Goal: Task Accomplishment & Management: Complete application form

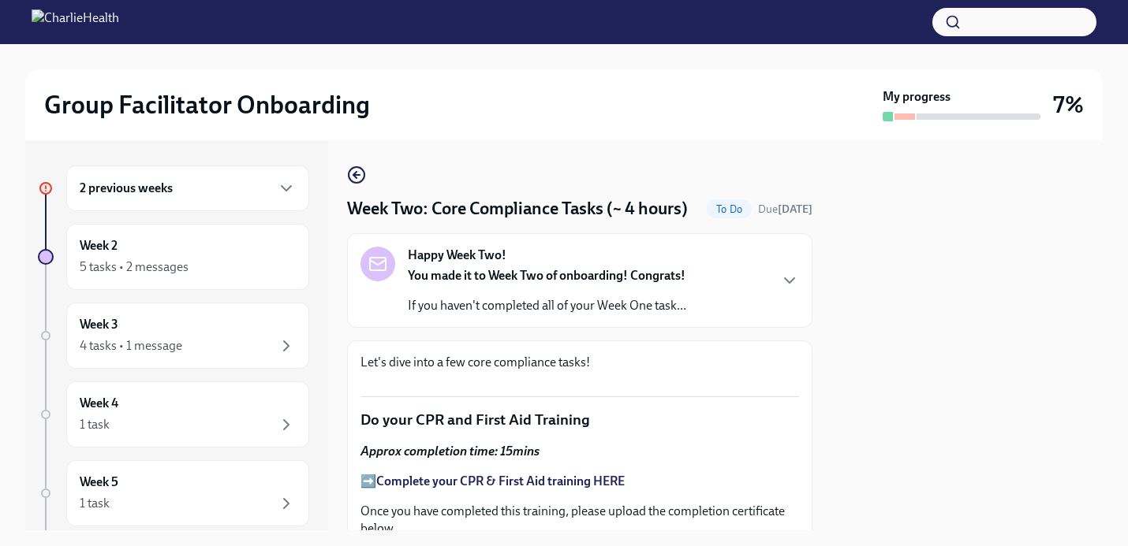
scroll to position [912, 0]
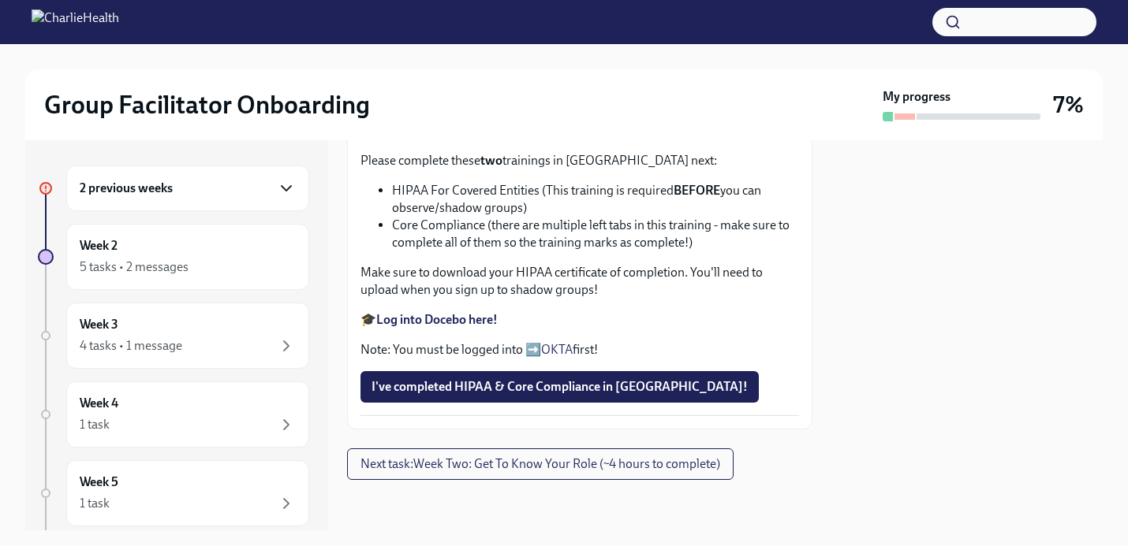
click at [291, 186] on icon "button" at bounding box center [286, 188] width 9 height 5
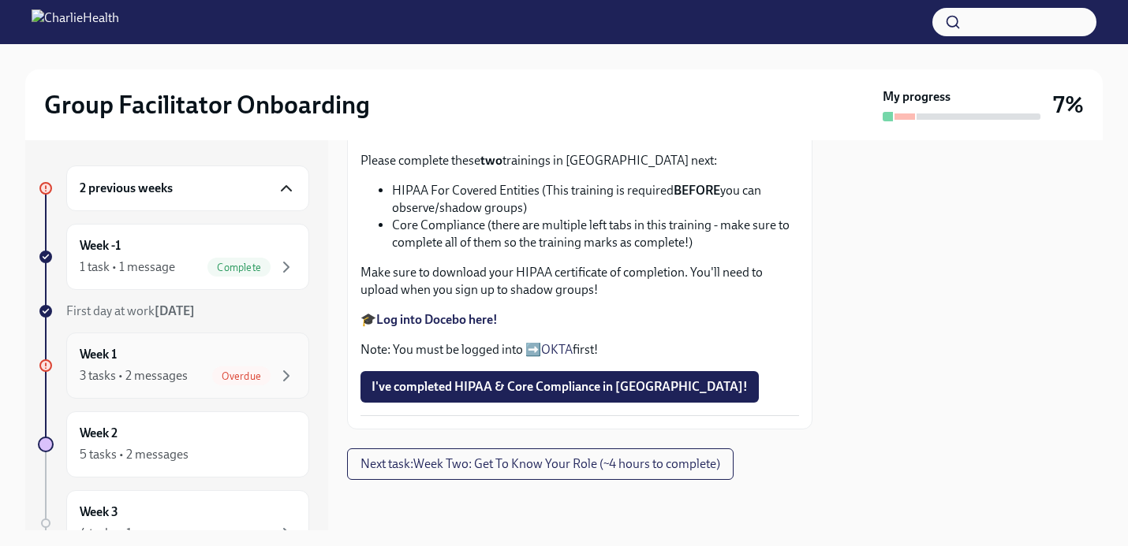
click at [198, 369] on div "3 tasks • 2 messages Overdue" at bounding box center [188, 376] width 216 height 19
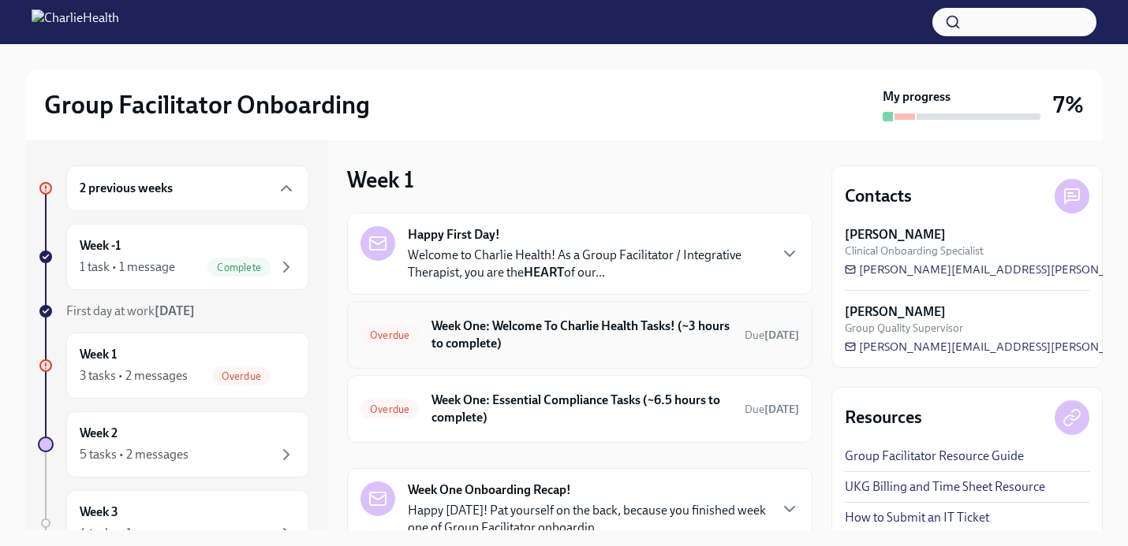
click at [522, 337] on h6 "Week One: Welcome To Charlie Health Tasks! (~3 hours to complete)" at bounding box center [581, 335] width 300 height 35
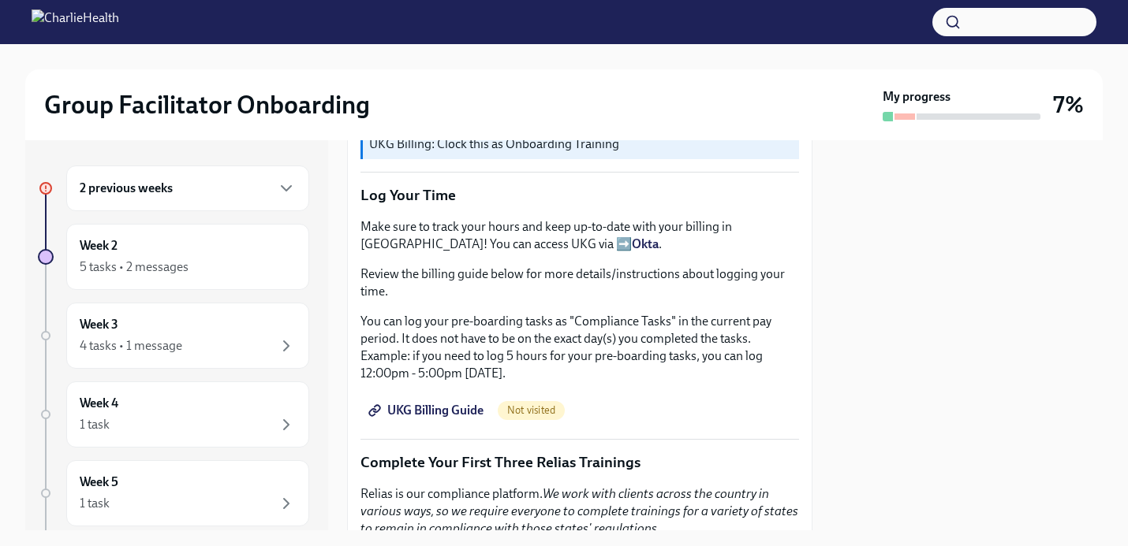
scroll to position [1363, 0]
click at [453, 408] on span "UKG Billing Guide" at bounding box center [427, 409] width 112 height 16
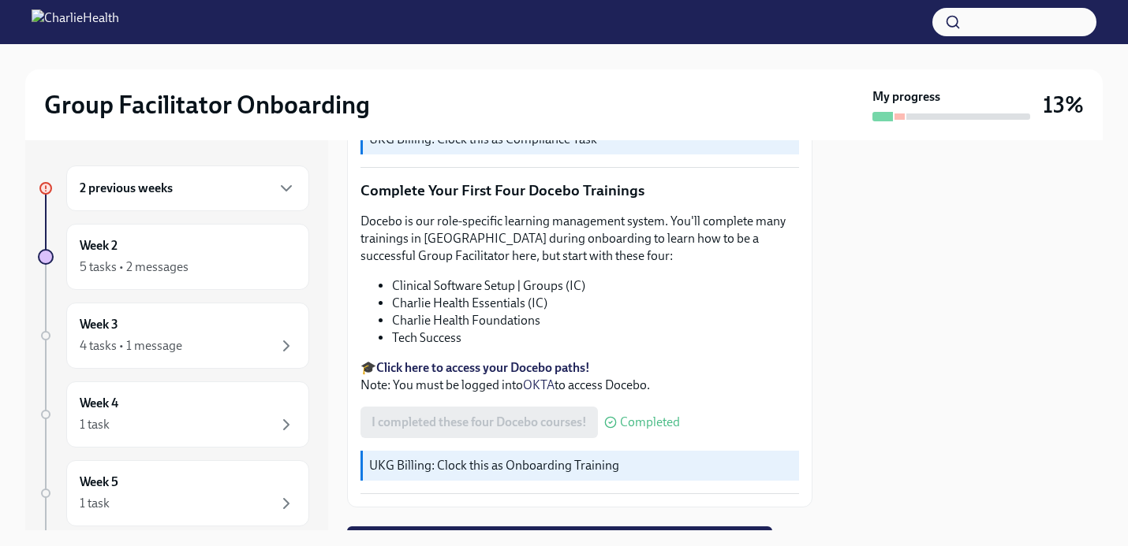
scroll to position [2087, 0]
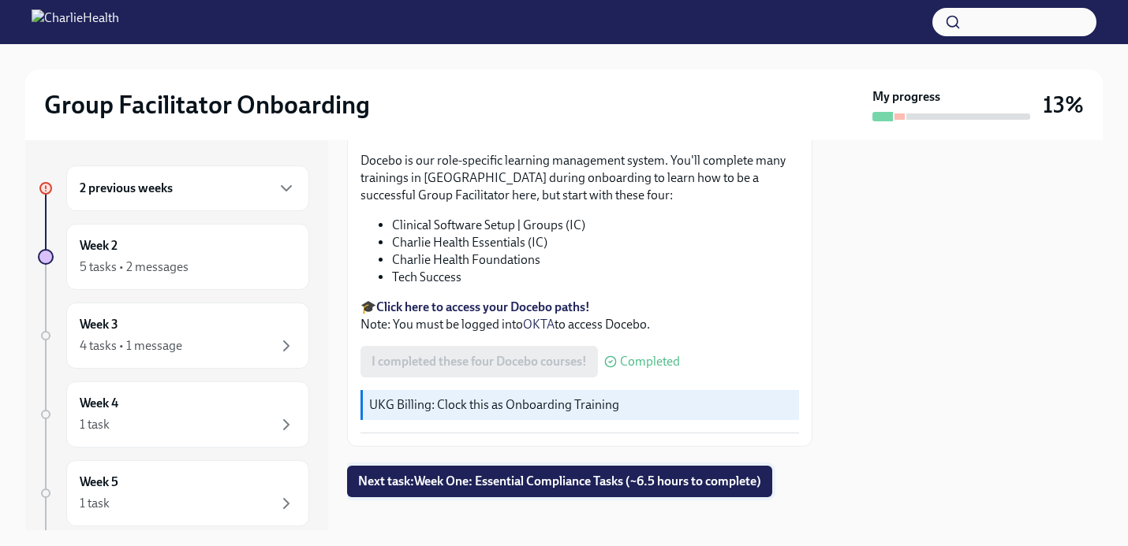
click at [486, 474] on span "Next task : Week One: Essential Compliance Tasks (~6.5 hours to complete)" at bounding box center [559, 482] width 403 height 16
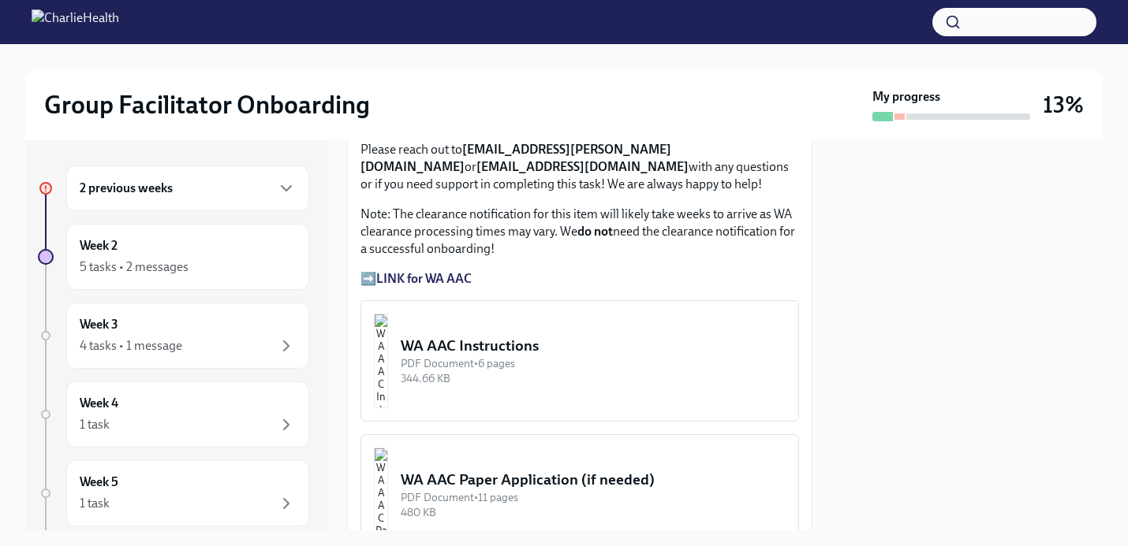
scroll to position [1350, 0]
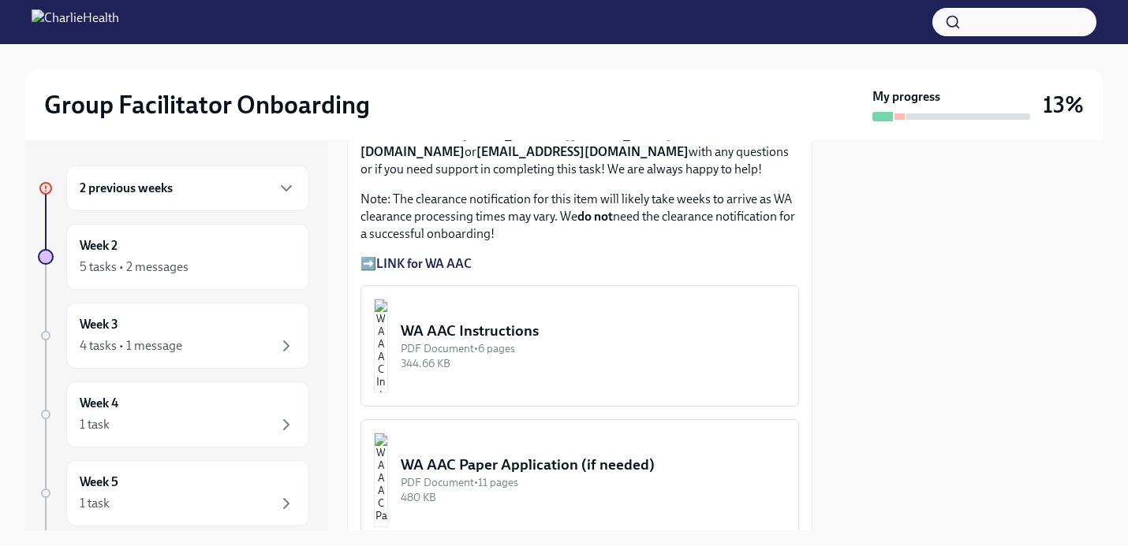
click at [522, 331] on div "WA AAC Instructions" at bounding box center [593, 331] width 385 height 21
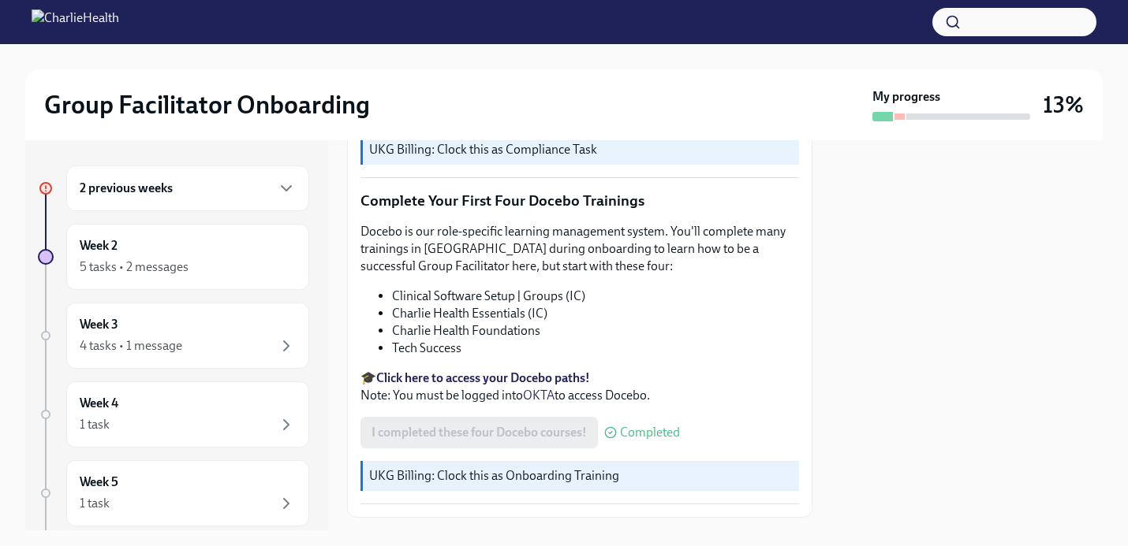
scroll to position [2087, 0]
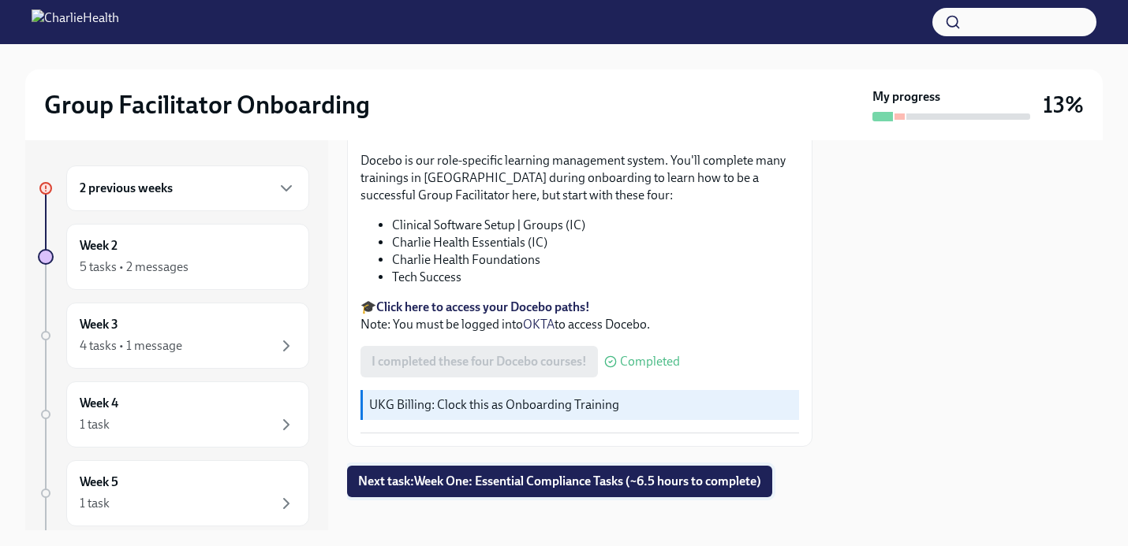
click at [551, 474] on span "Next task : Week One: Essential Compliance Tasks (~6.5 hours to complete)" at bounding box center [559, 482] width 403 height 16
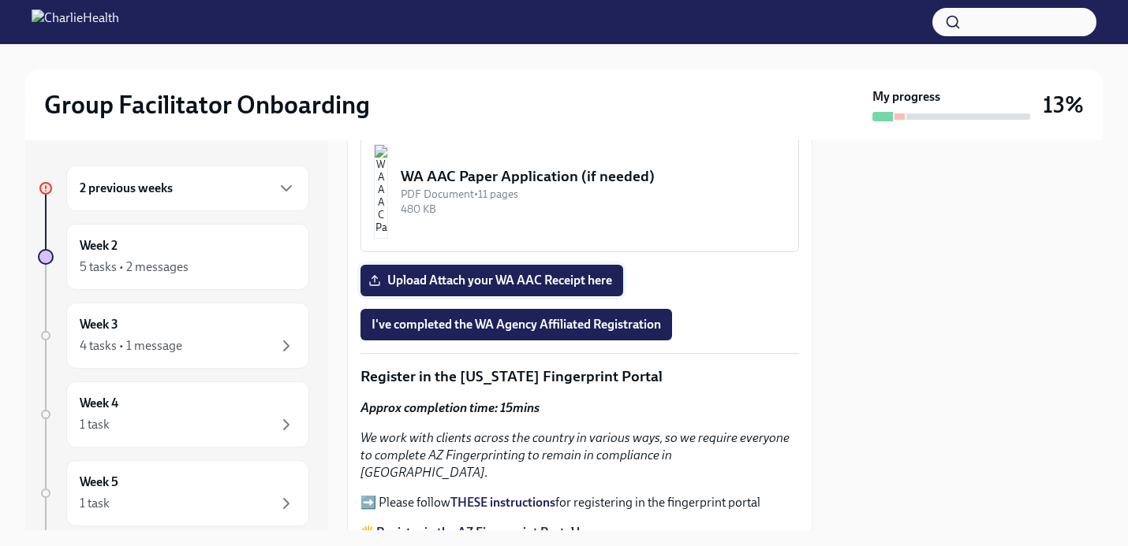
scroll to position [1641, 0]
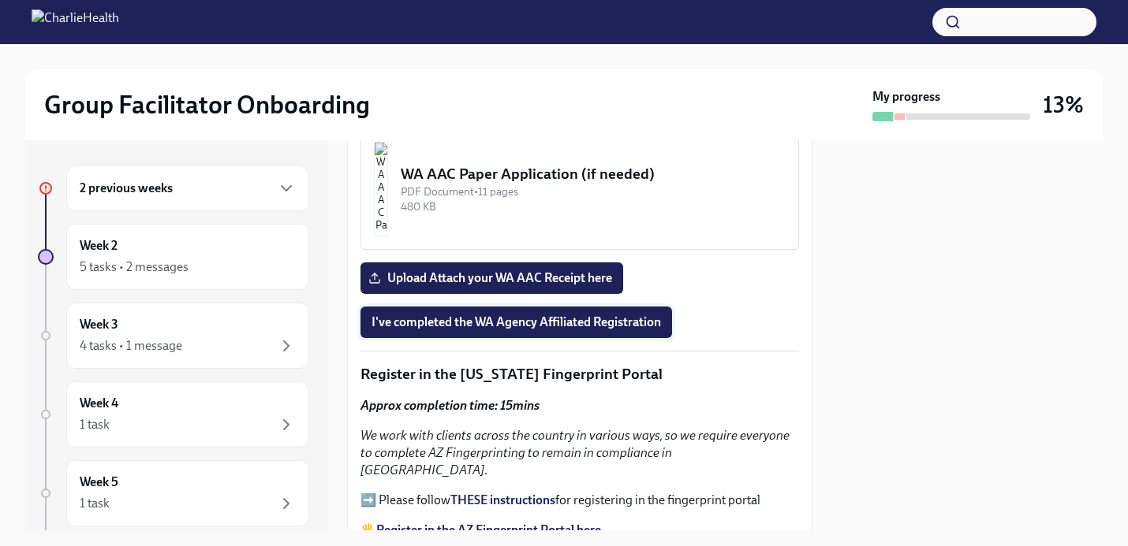
click at [548, 316] on span "I've completed the WA Agency Affiliated Registration" at bounding box center [515, 323] width 289 height 16
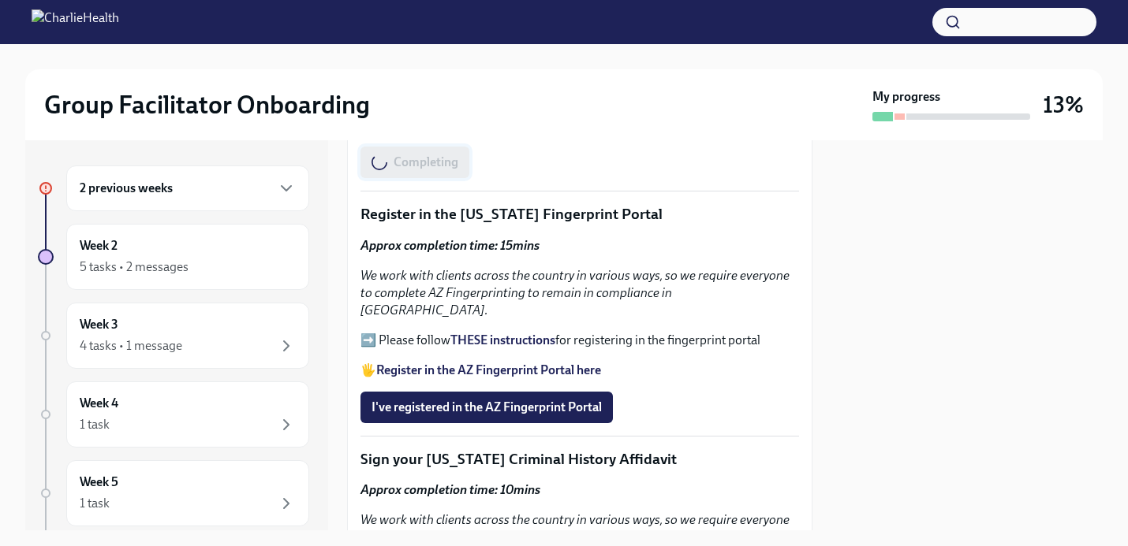
scroll to position [1812, 0]
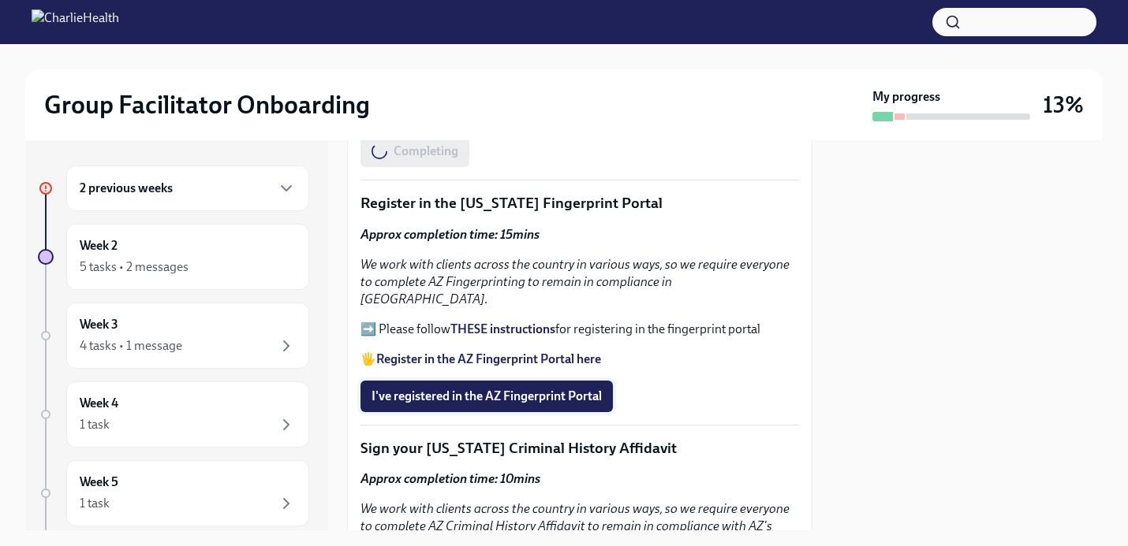
click at [503, 389] on span "I've registered in the AZ Fingerprint Portal" at bounding box center [486, 397] width 230 height 16
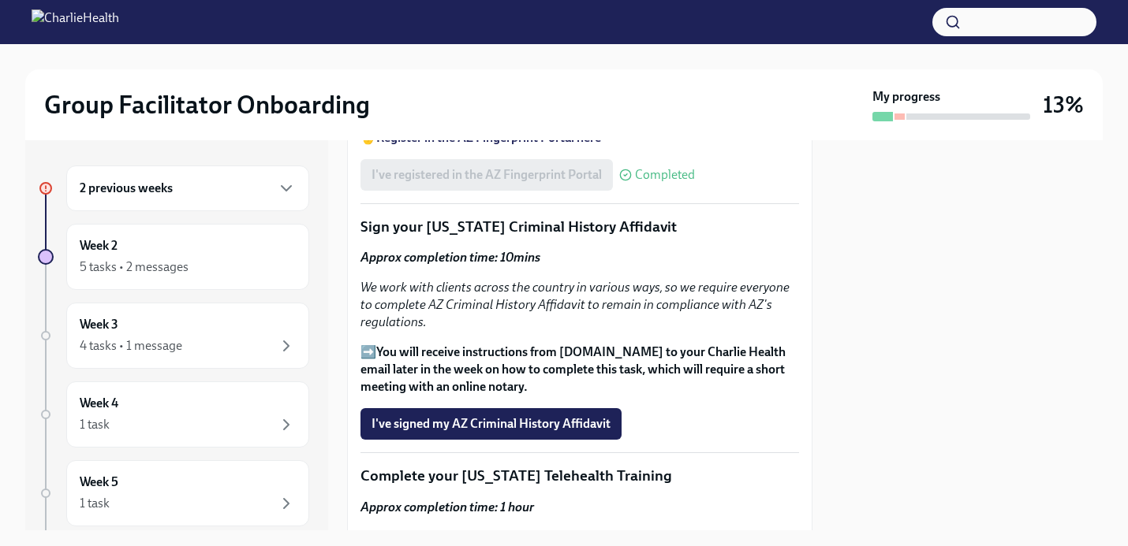
scroll to position [2035, 0]
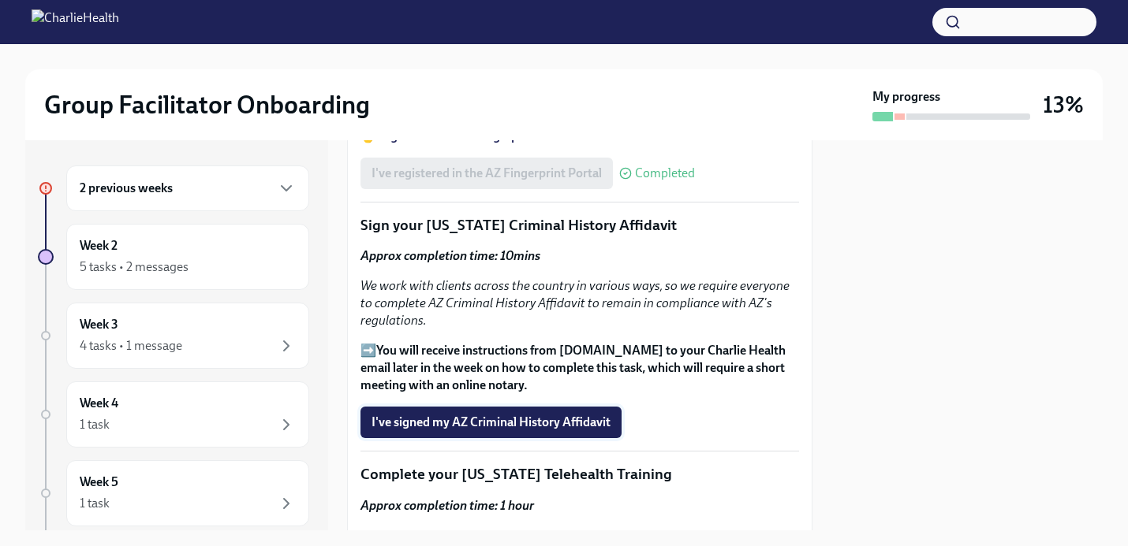
click at [493, 415] on span "I've signed my AZ Criminal History Affidavit" at bounding box center [490, 423] width 239 height 16
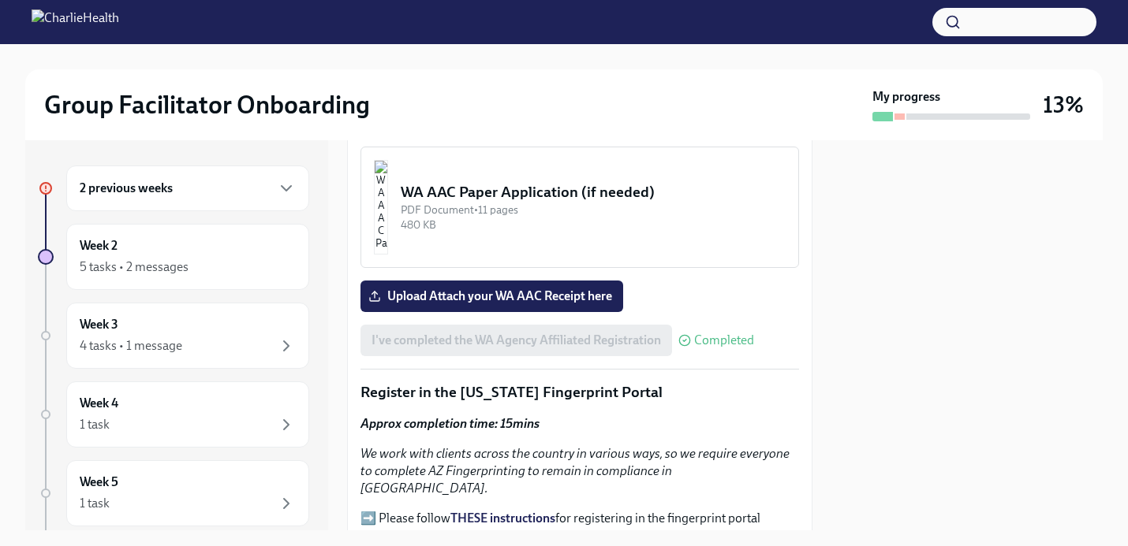
scroll to position [1613, 0]
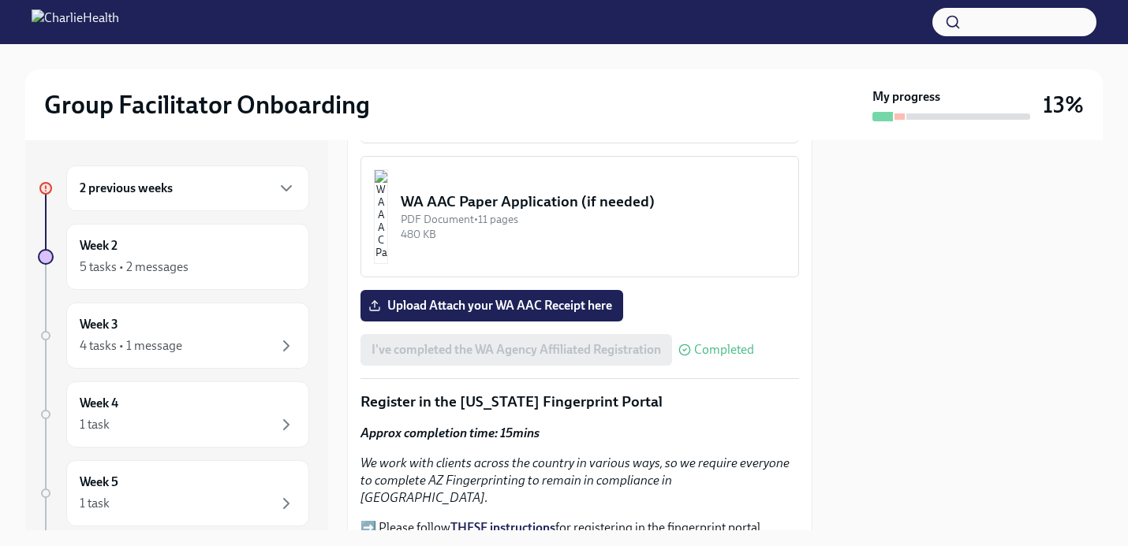
click at [388, 204] on img "button" at bounding box center [381, 217] width 14 height 95
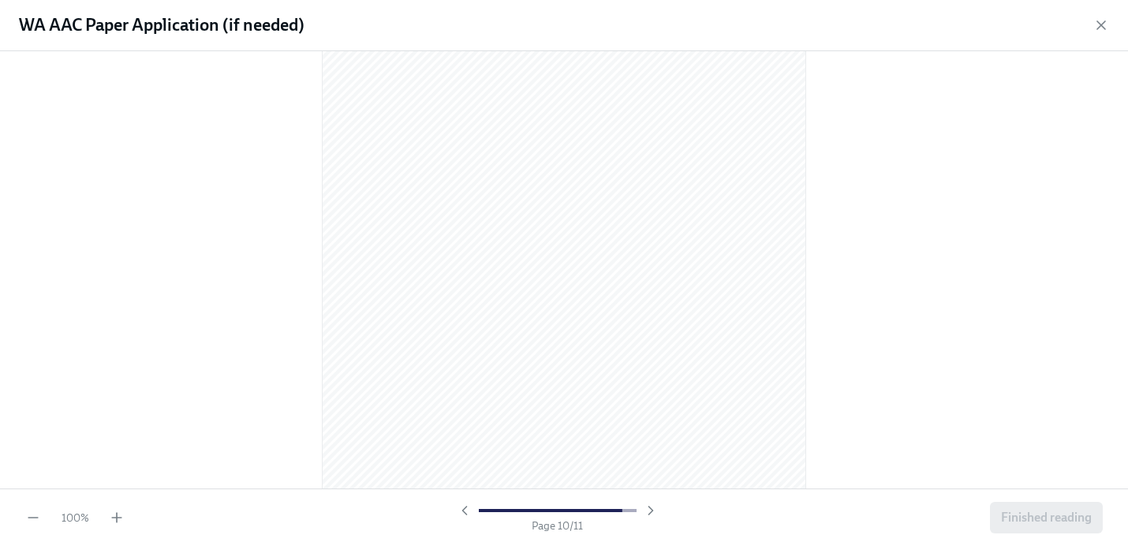
scroll to position [6601, 0]
click at [1084, 525] on span "Finished reading" at bounding box center [1046, 518] width 91 height 16
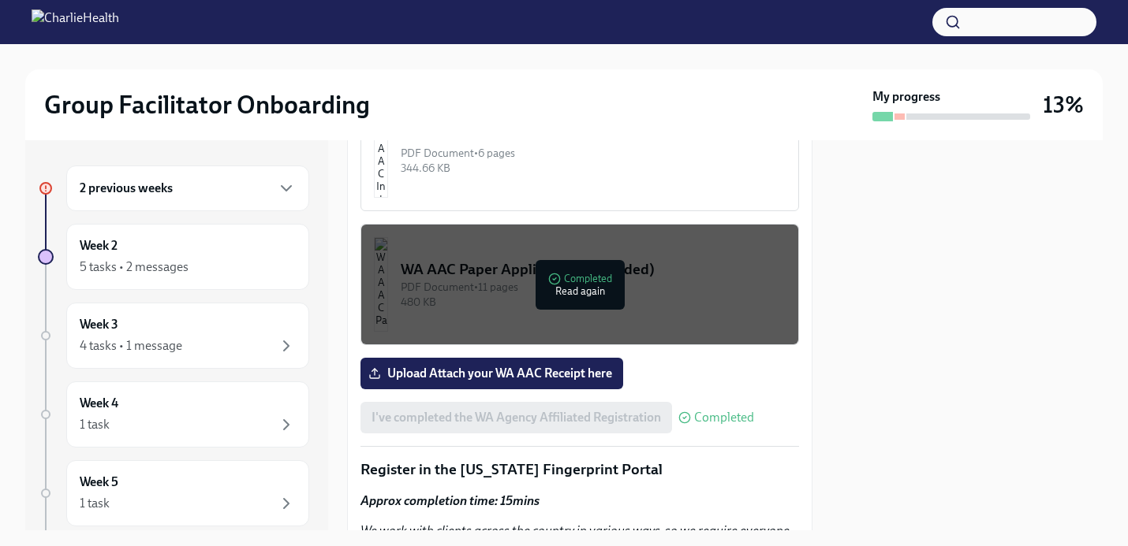
scroll to position [1547, 0]
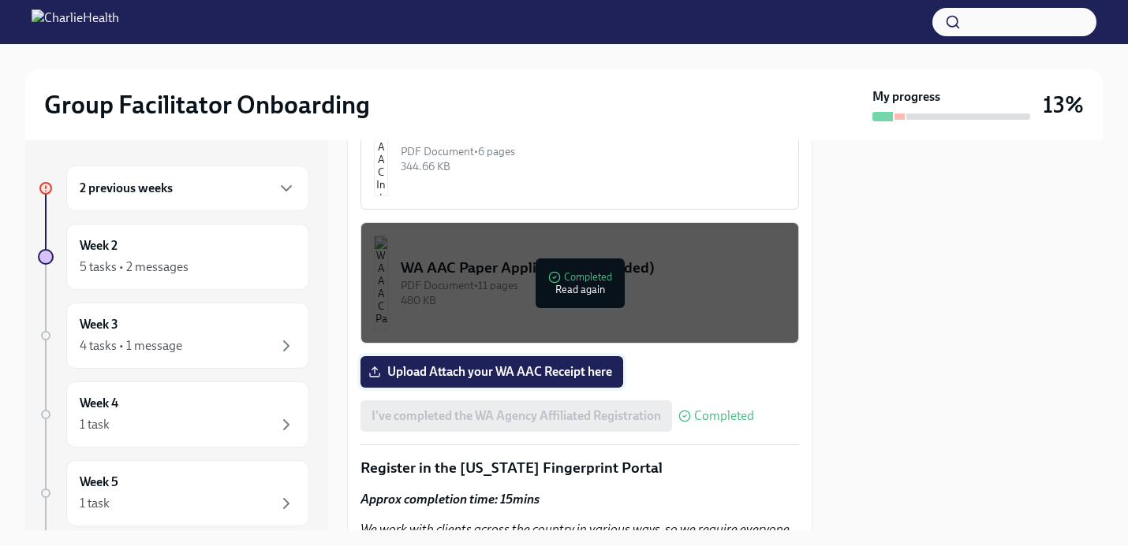
click at [591, 368] on span "Upload Attach your WA AAC Receipt here" at bounding box center [491, 372] width 241 height 16
click at [0, 0] on input "Upload Attach your WA AAC Receipt here" at bounding box center [0, 0] width 0 height 0
click at [464, 372] on span "Upload Attach your WA AAC Receipt here" at bounding box center [491, 372] width 241 height 16
click at [0, 0] on input "Upload Attach your WA AAC Receipt here" at bounding box center [0, 0] width 0 height 0
click at [464, 371] on span "CertificateofCompletion.pdf" at bounding box center [456, 372] width 171 height 16
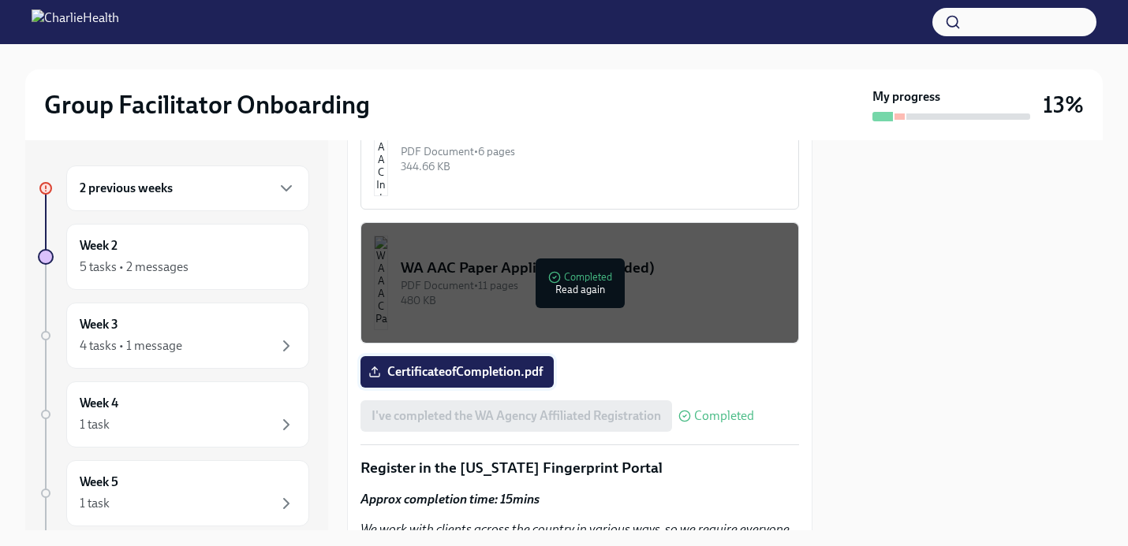
click at [0, 0] on input "CertificateofCompletion.pdf" at bounding box center [0, 0] width 0 height 0
click at [489, 373] on span "CertificateofCompletion.pdf" at bounding box center [456, 372] width 171 height 16
click at [0, 0] on input "CertificateofCompletion.pdf" at bounding box center [0, 0] width 0 height 0
click at [373, 375] on icon at bounding box center [374, 372] width 13 height 13
click at [0, 0] on input "CertificateofCompletion.pdf" at bounding box center [0, 0] width 0 height 0
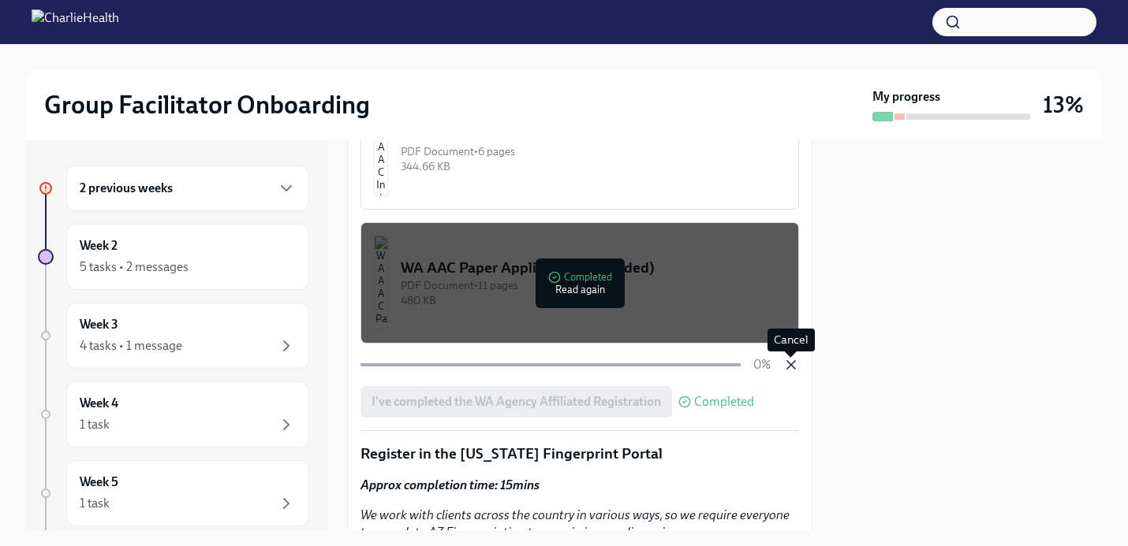
click at [793, 368] on icon "button" at bounding box center [791, 365] width 16 height 16
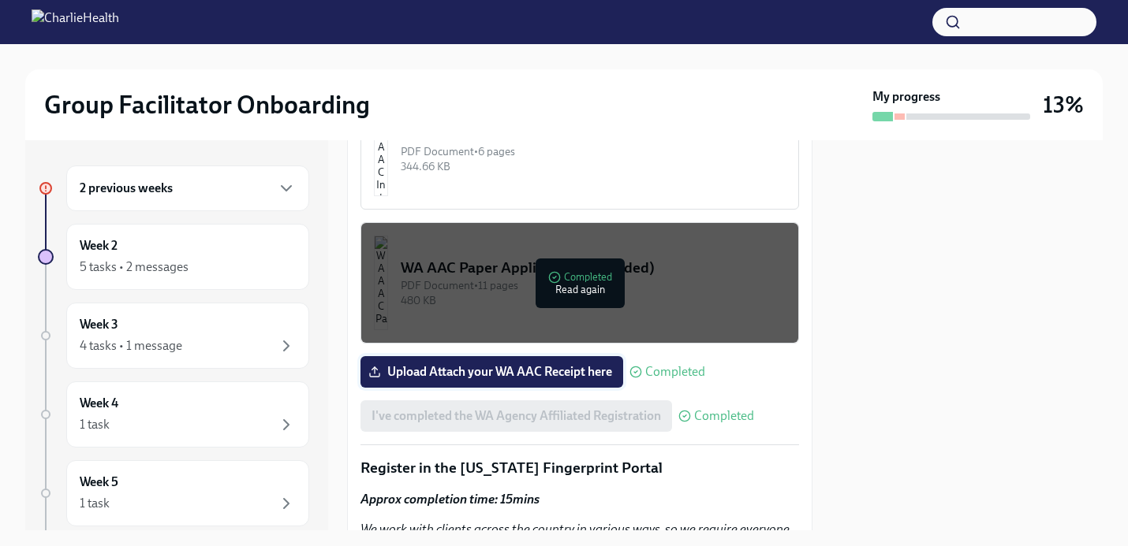
click at [376, 367] on icon at bounding box center [374, 372] width 13 height 13
click at [0, 0] on input "Upload Attach your WA AAC Receipt here" at bounding box center [0, 0] width 0 height 0
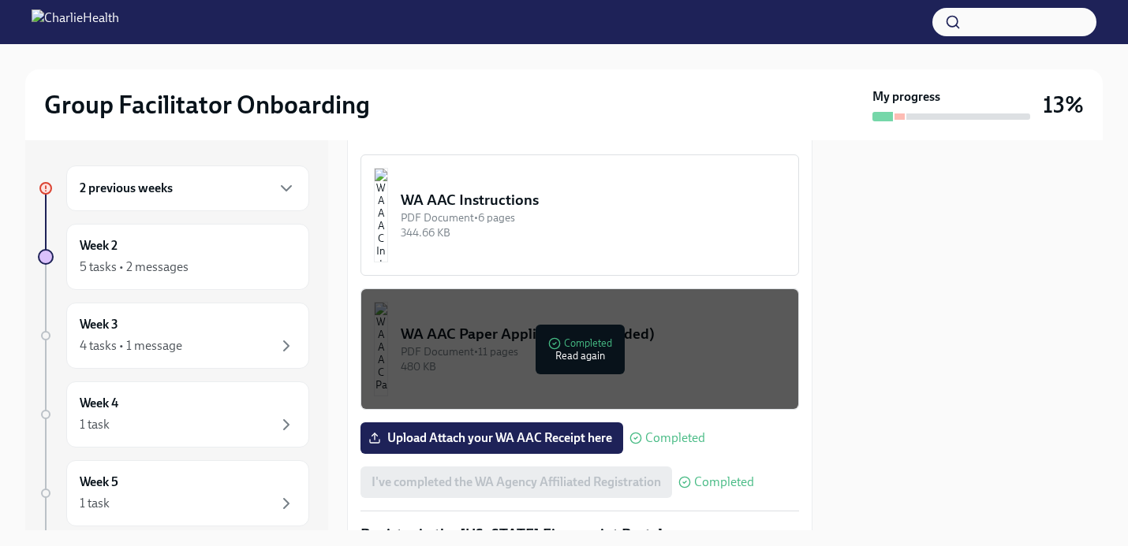
scroll to position [1498, 0]
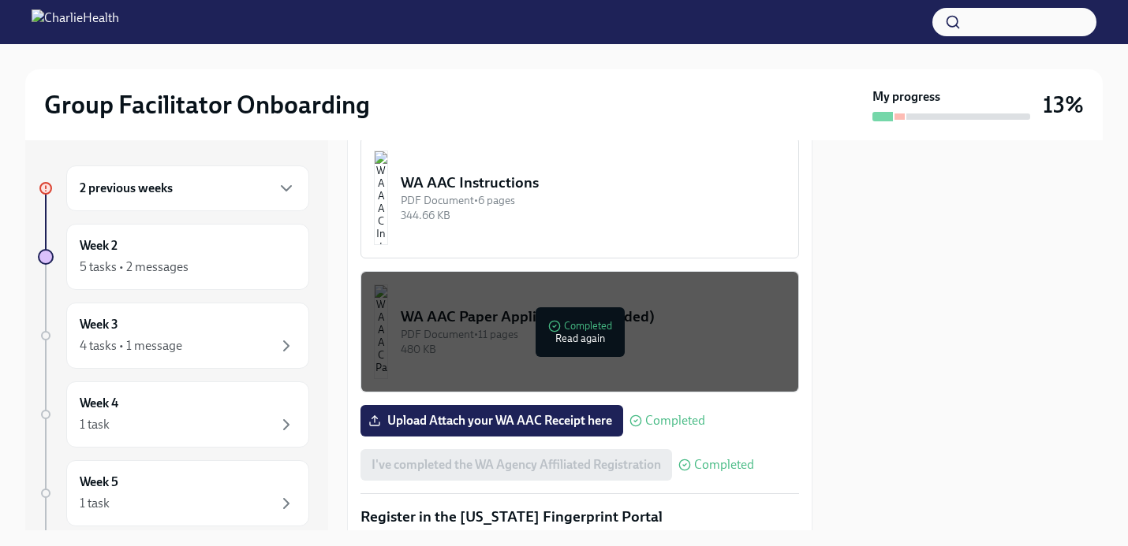
click at [566, 325] on div "WA AAC Paper Application (if needed)" at bounding box center [593, 317] width 385 height 21
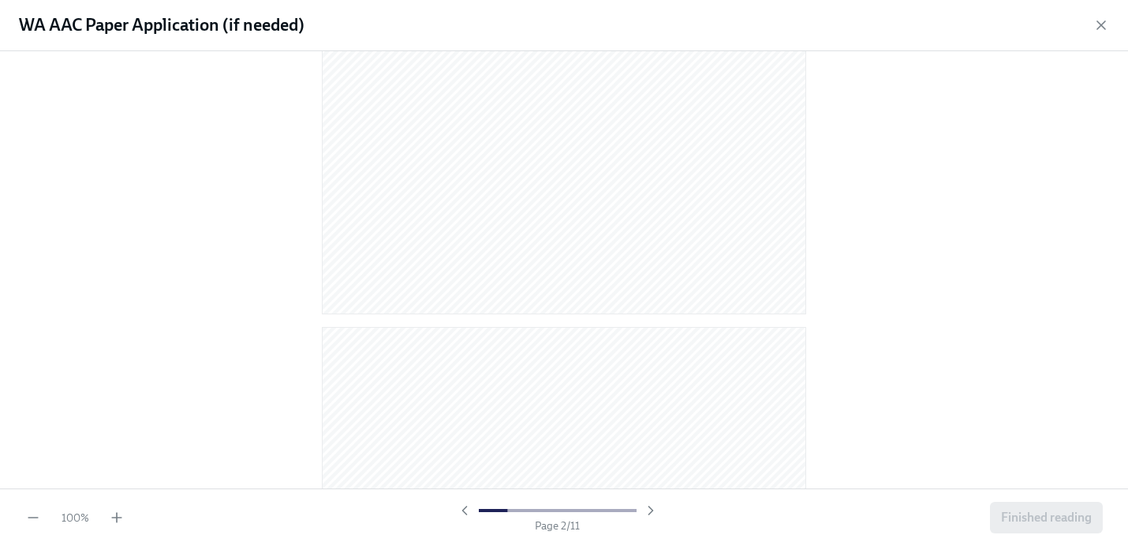
scroll to position [1251, 0]
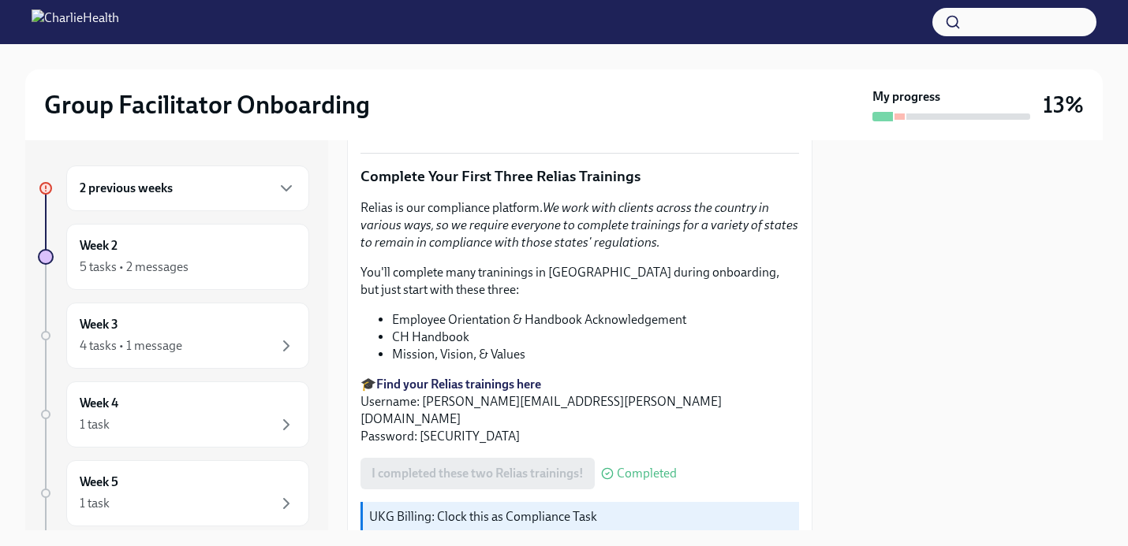
scroll to position [1621, 0]
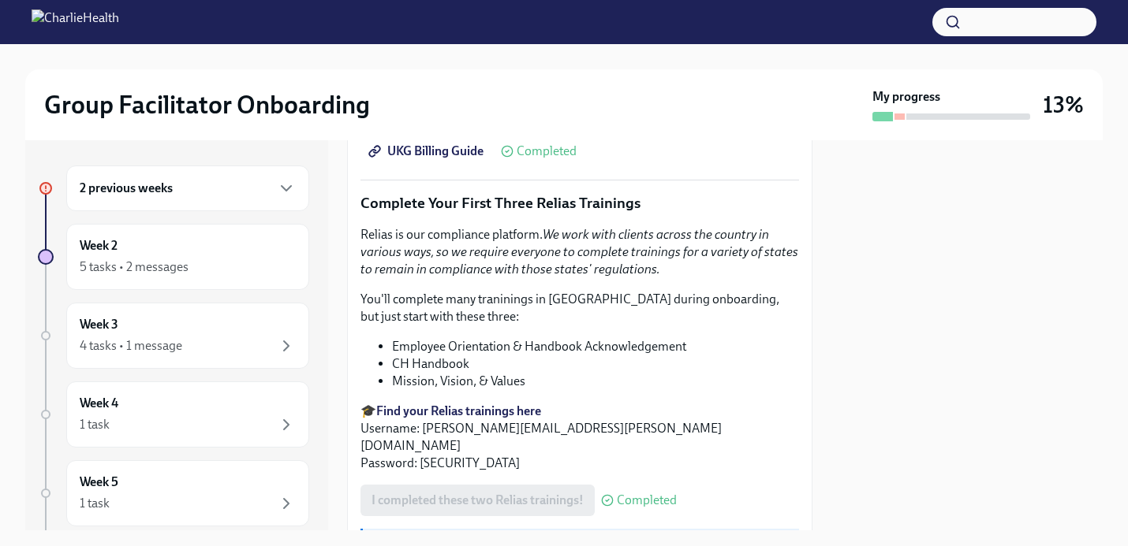
click at [296, 178] on div "2 previous weeks" at bounding box center [187, 189] width 243 height 46
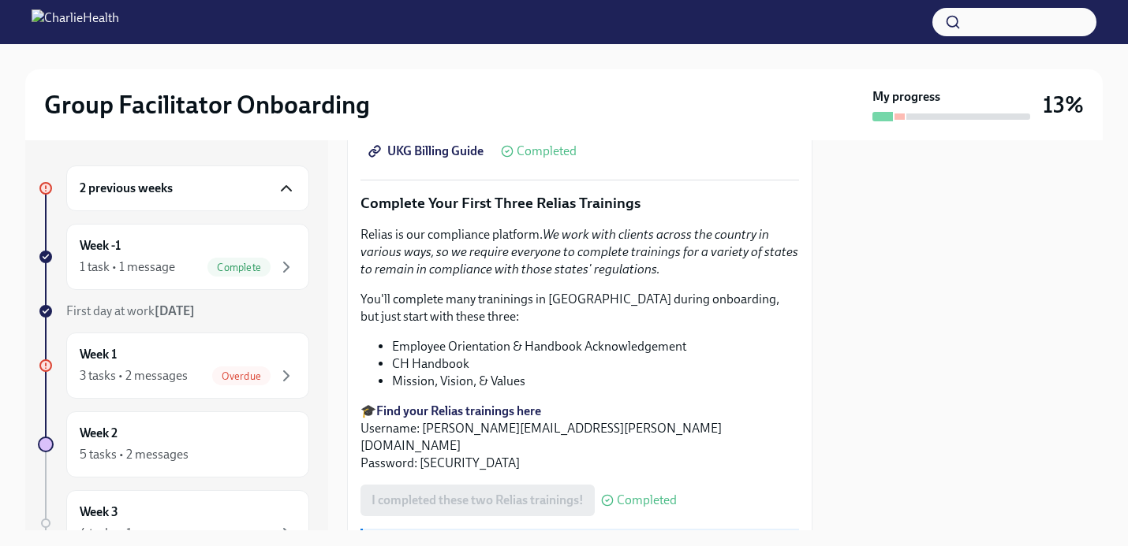
click at [289, 181] on icon "button" at bounding box center [286, 188] width 19 height 19
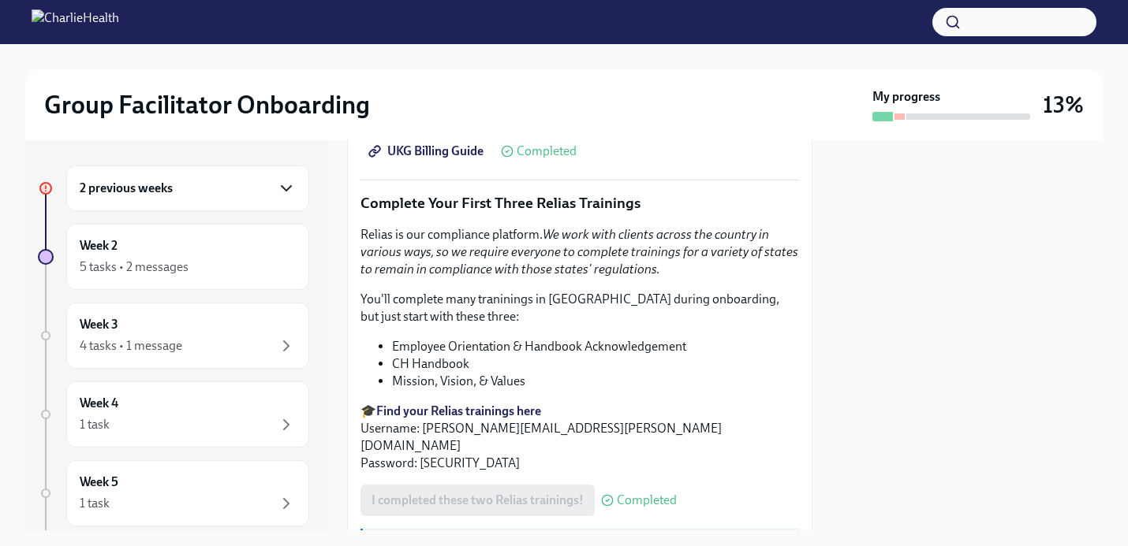
click at [289, 181] on icon "button" at bounding box center [286, 188] width 19 height 19
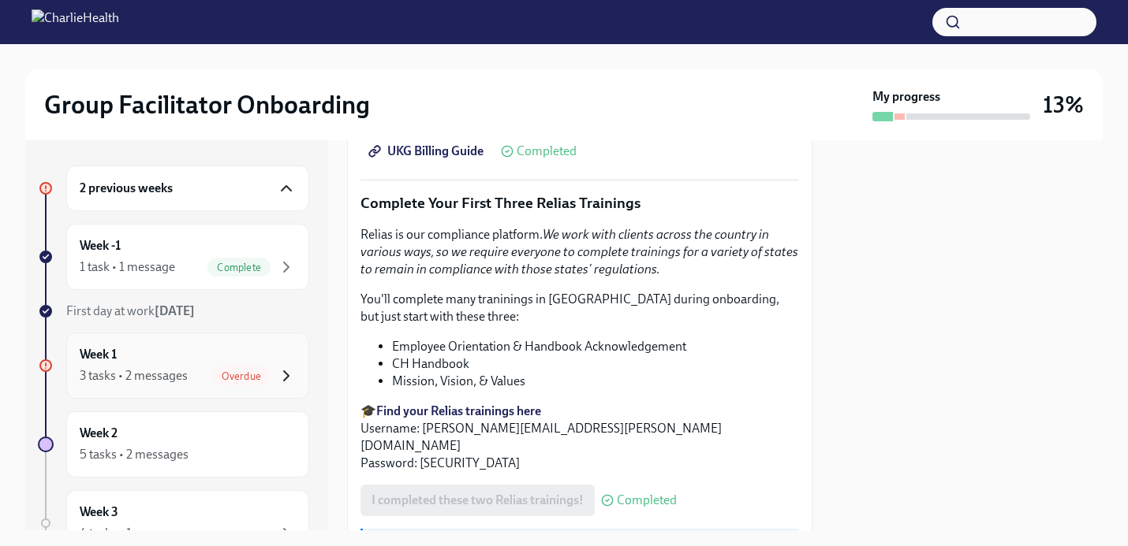
click at [290, 376] on icon "button" at bounding box center [286, 376] width 19 height 19
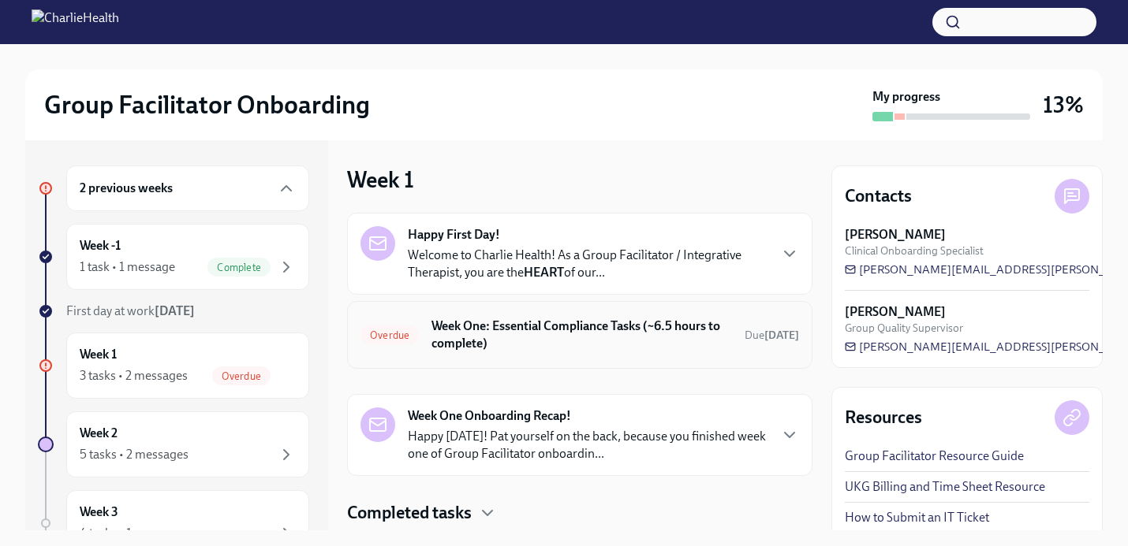
click at [511, 336] on h6 "Week One: Essential Compliance Tasks (~6.5 hours to complete)" at bounding box center [581, 335] width 300 height 35
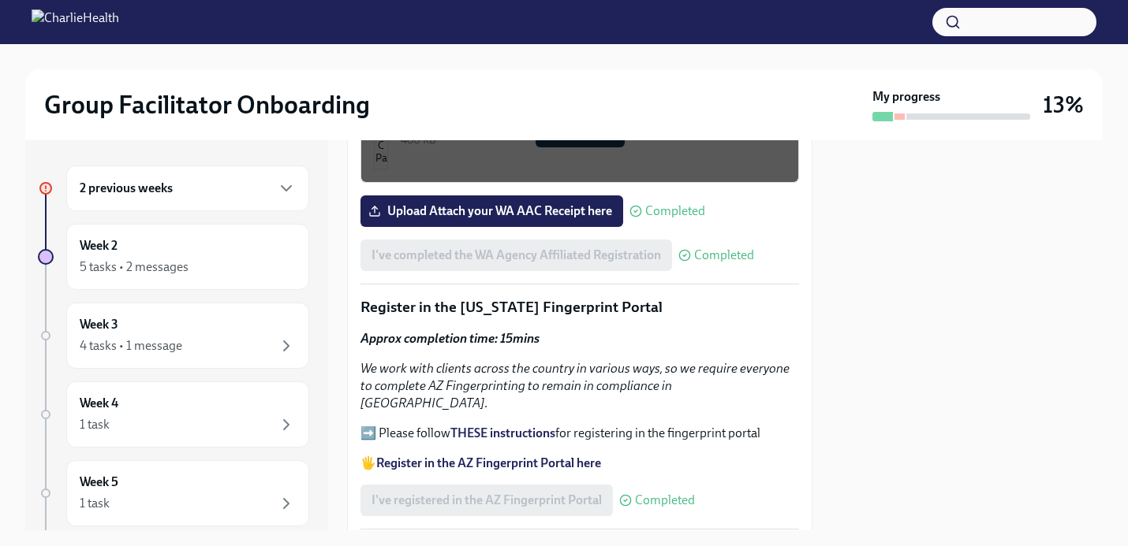
scroll to position [1693, 0]
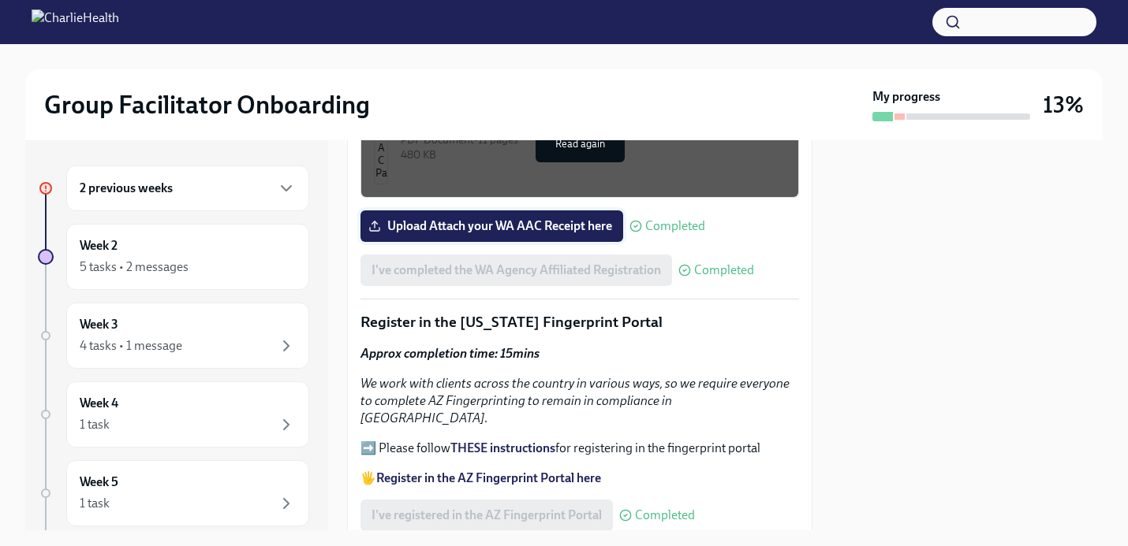
click at [587, 228] on span "Upload Attach your WA AAC Receipt here" at bounding box center [491, 226] width 241 height 16
click at [0, 0] on input "Upload Attach your WA AAC Receipt here" at bounding box center [0, 0] width 0 height 0
click at [541, 248] on div "Welcome to your essential compliance tasks list! Offering virtual mental health…" at bounding box center [579, 165] width 438 height 2986
click at [541, 232] on span "Upload Attach your WA AAC Receipt here" at bounding box center [491, 226] width 241 height 16
click at [0, 0] on input "Upload Attach your WA AAC Receipt here" at bounding box center [0, 0] width 0 height 0
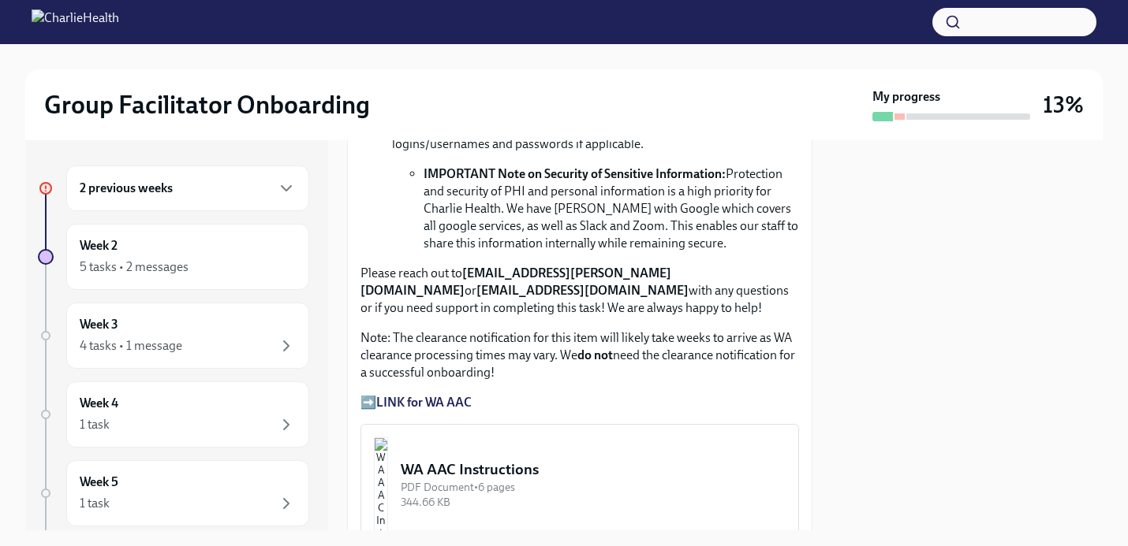
scroll to position [1212, 0]
click at [398, 403] on strong "LINK for WA AAC" at bounding box center [423, 401] width 95 height 15
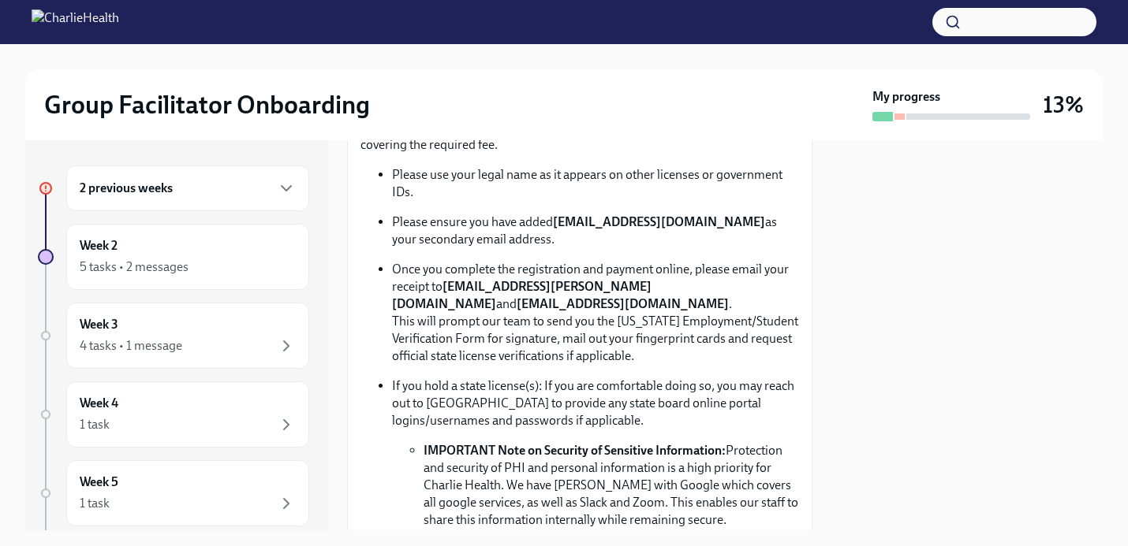
scroll to position [935, 0]
drag, startPoint x: 556, startPoint y: 221, endPoint x: 726, endPoint y: 226, distance: 170.4
click at [726, 226] on strong "[EMAIL_ADDRESS][DOMAIN_NAME]" at bounding box center [659, 221] width 212 height 15
copy strong "[EMAIL_ADDRESS][DOMAIN_NAME]"
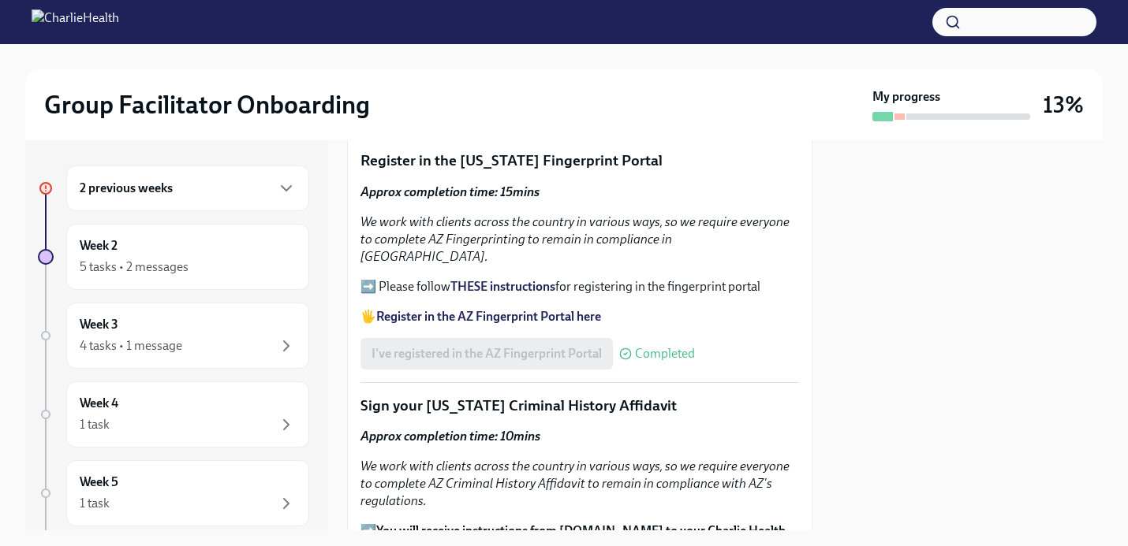
scroll to position [1864, 0]
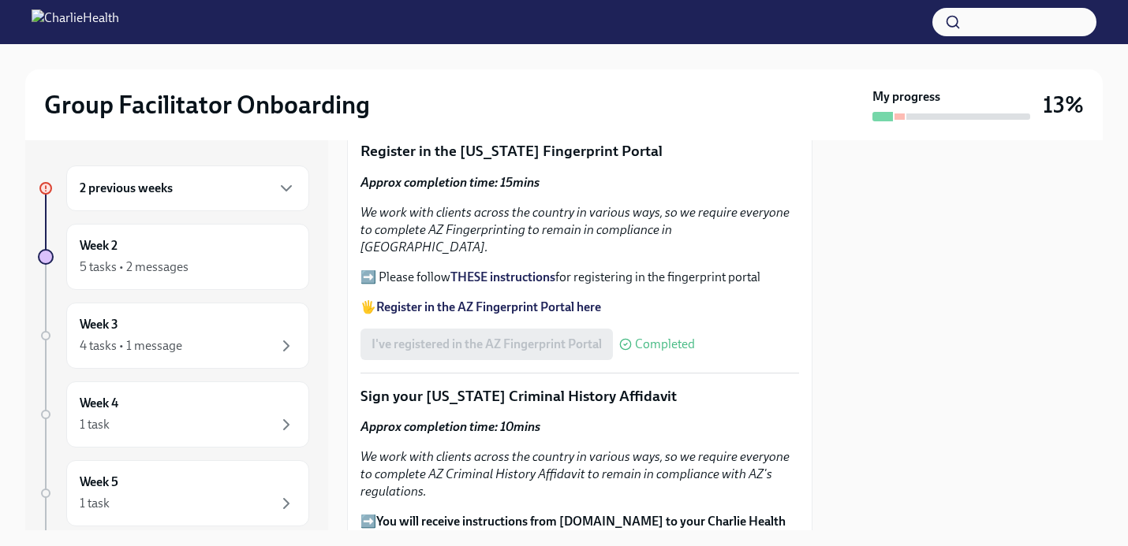
click at [509, 281] on div "Approx completion time: 15mins We work with clients across the country in vario…" at bounding box center [579, 245] width 438 height 142
click at [509, 300] on strong "Register in the AZ Fingerprint Portal here" at bounding box center [488, 307] width 225 height 15
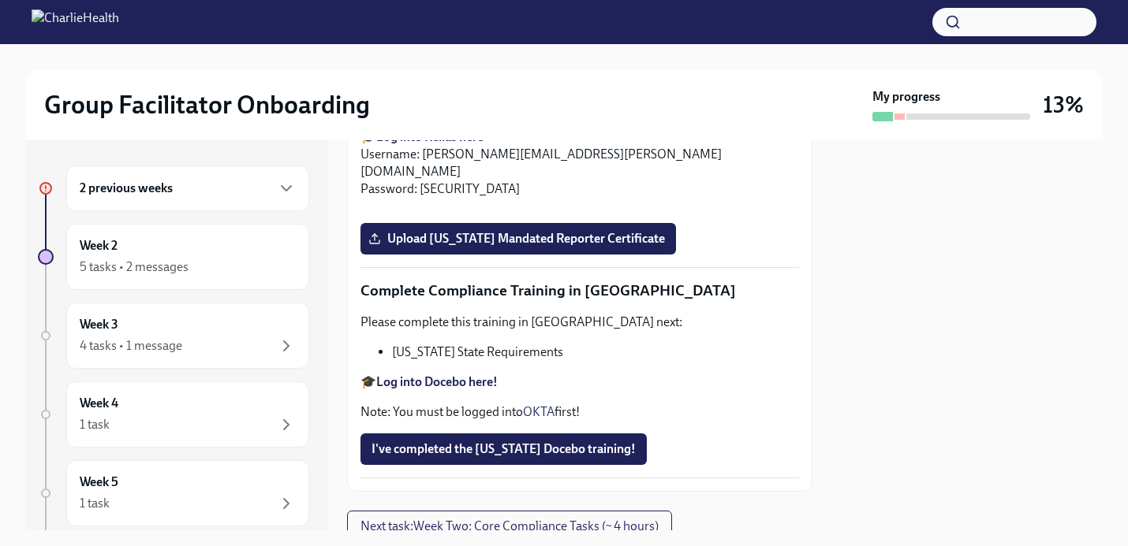
scroll to position [2877, 0]
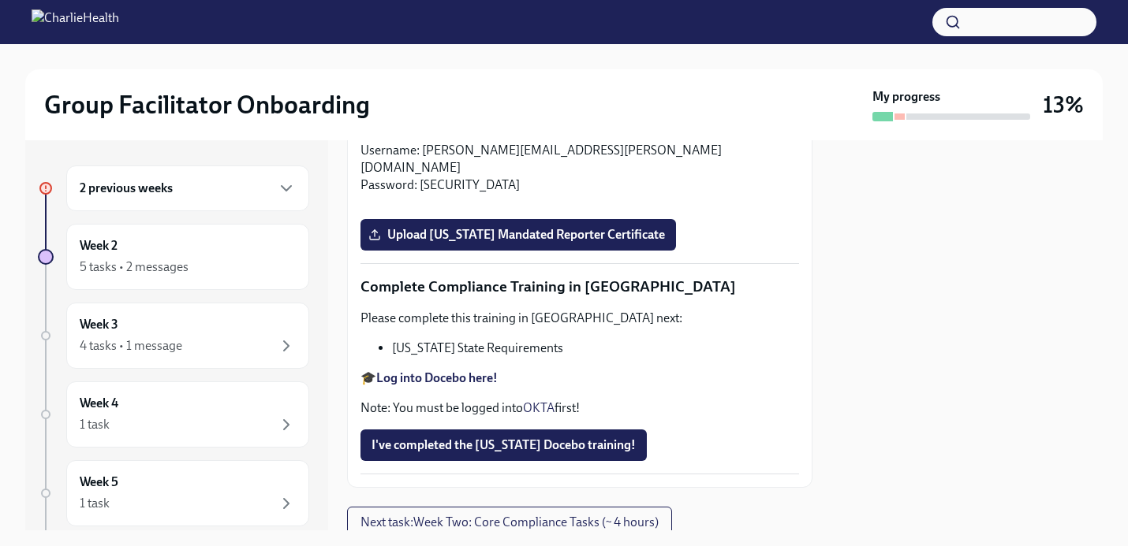
click at [0, 0] on input "Upload [US_STATE] Telehealth Certificate" at bounding box center [0, 0] width 0 height 0
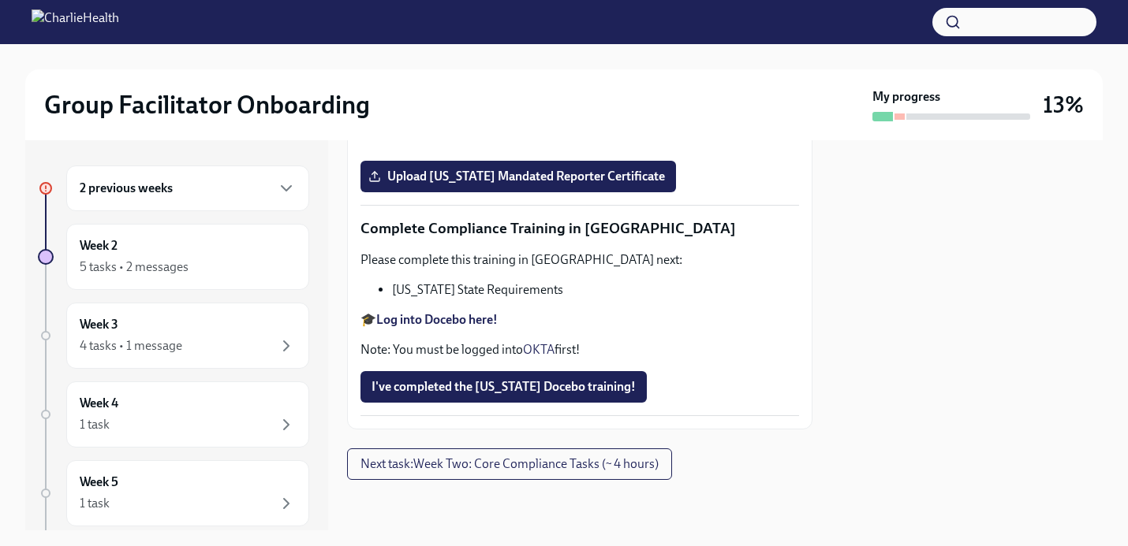
scroll to position [3083, 0]
click at [417, 82] on strong "Log into Relias here" at bounding box center [429, 74] width 107 height 15
click at [554, 174] on span "Upload [US_STATE] Mandated Reporter Certificate" at bounding box center [517, 177] width 293 height 16
click at [0, 0] on input "Upload [US_STATE] Mandated Reporter Certificate" at bounding box center [0, 0] width 0 height 0
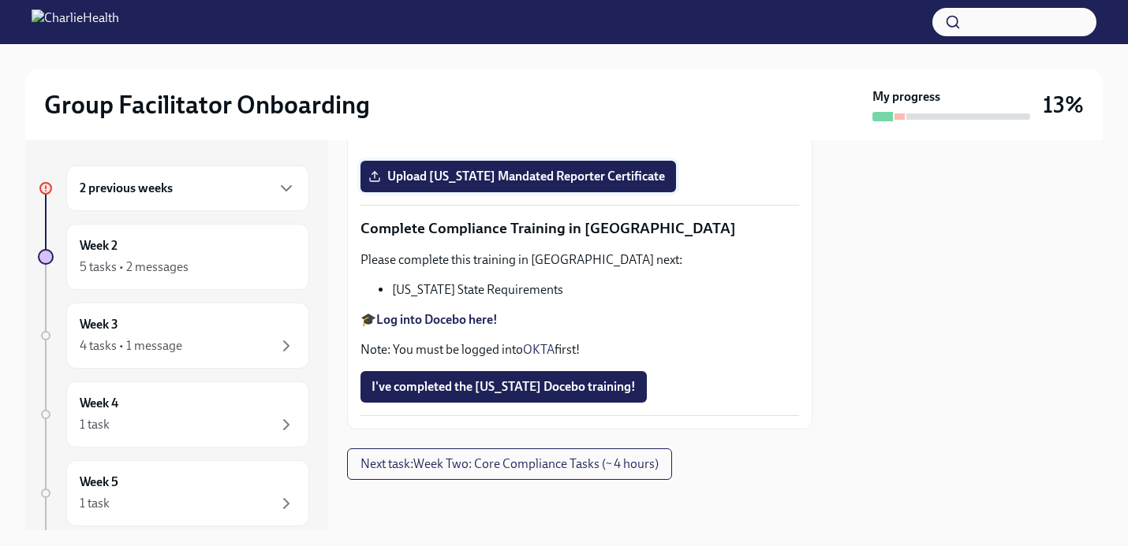
click at [663, 177] on span "Upload [US_STATE] Mandated Reporter Certificate" at bounding box center [517, 177] width 293 height 16
click at [0, 0] on input "Upload [US_STATE] Mandated Reporter Certificate" at bounding box center [0, 0] width 0 height 0
click at [531, 181] on span "Upload [US_STATE] Mandated Reporter Certificate" at bounding box center [517, 177] width 293 height 16
click at [0, 0] on input "Upload [US_STATE] Mandated Reporter Certificate" at bounding box center [0, 0] width 0 height 0
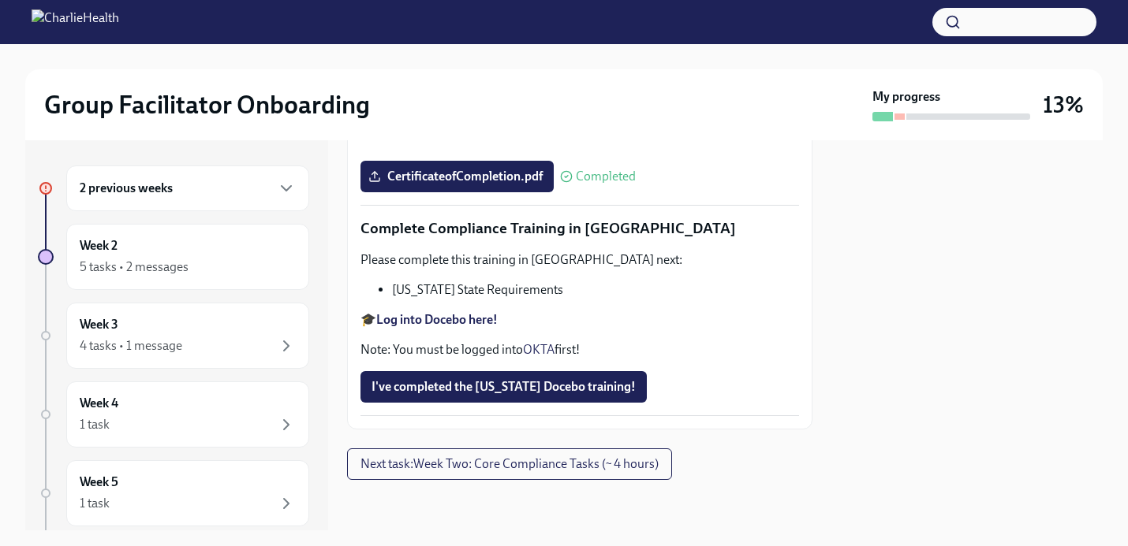
click at [434, 327] on strong "Log into Docebo here!" at bounding box center [436, 319] width 121 height 15
click at [548, 388] on span "I've completed the [US_STATE] Docebo training!" at bounding box center [503, 387] width 264 height 16
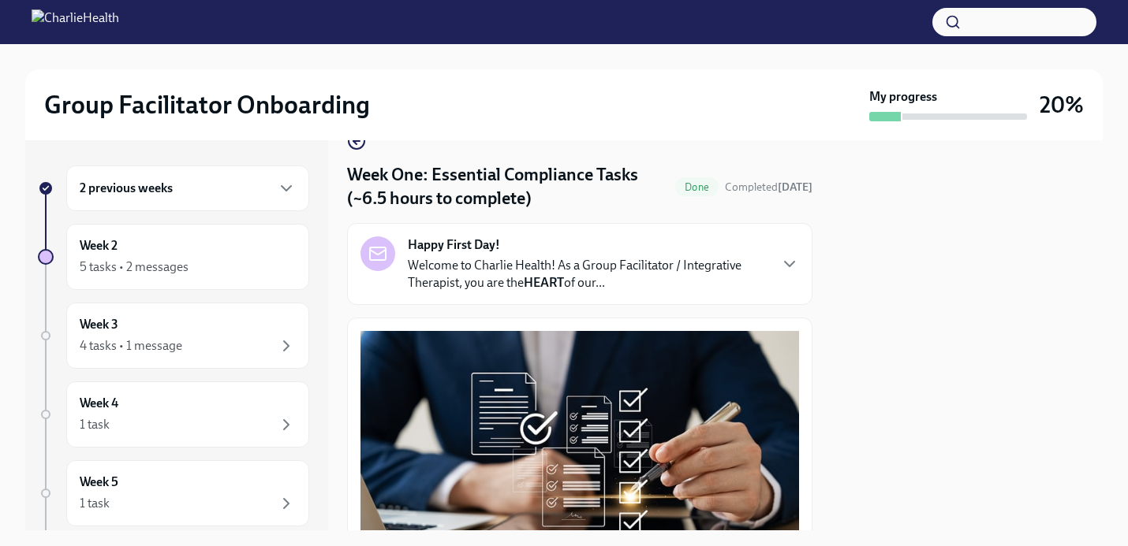
scroll to position [41, 0]
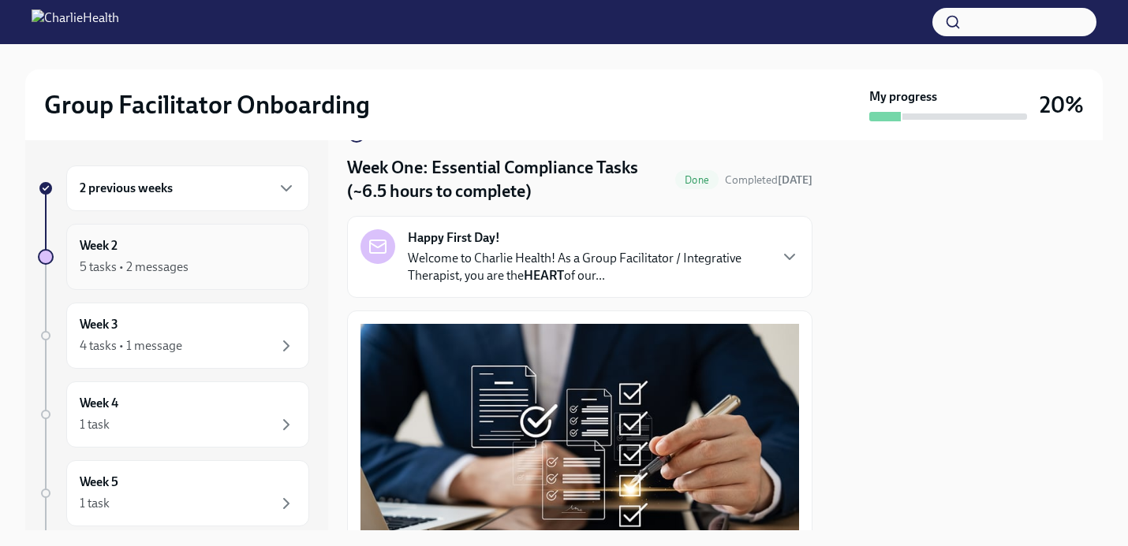
click at [137, 242] on div "Week 2 5 tasks • 2 messages" at bounding box center [188, 256] width 216 height 39
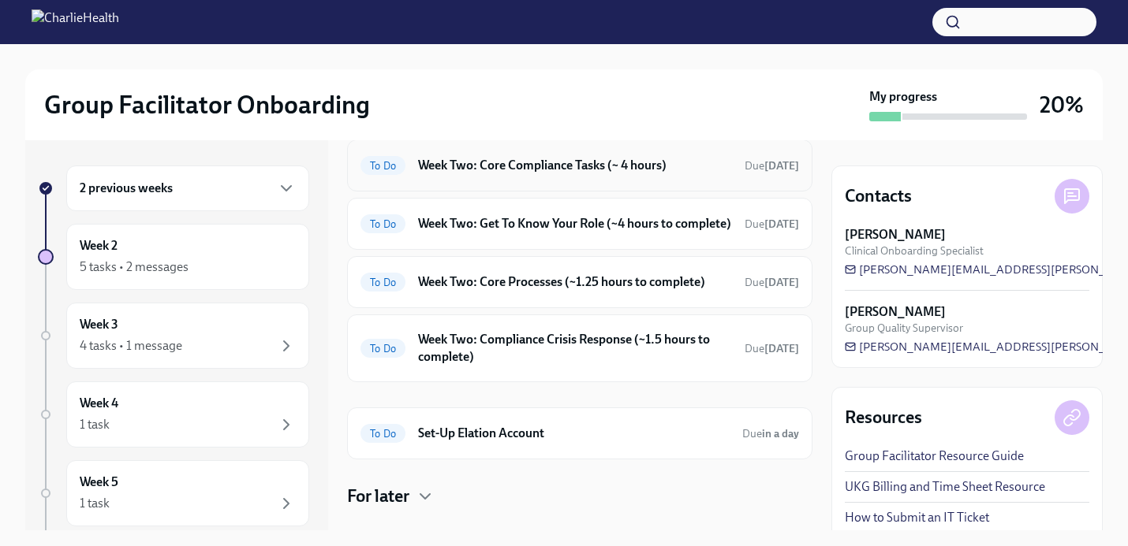
scroll to position [166, 0]
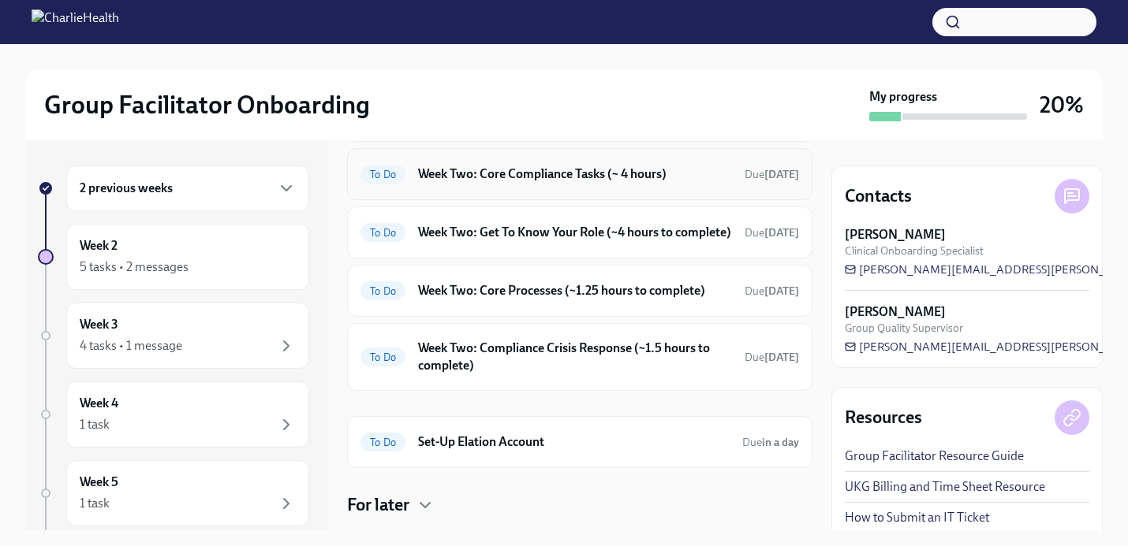
click at [457, 171] on h6 "Week Two: Core Compliance Tasks (~ 4 hours)" at bounding box center [575, 174] width 314 height 17
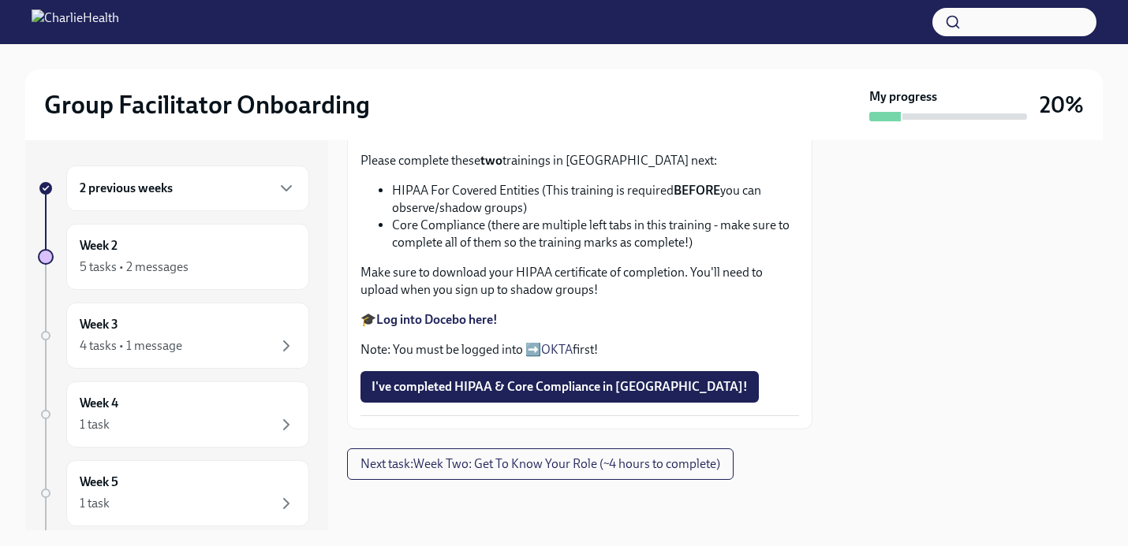
scroll to position [975, 0]
